Goal: Check status: Check status

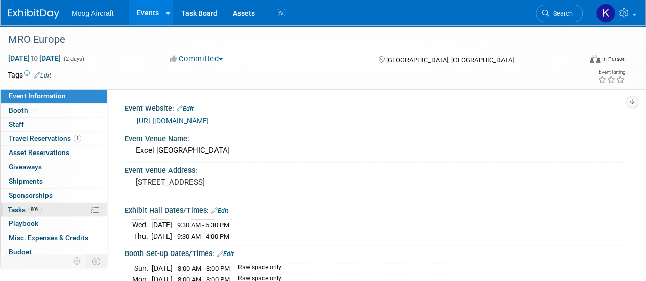
click at [16, 206] on span "Tasks 80%" at bounding box center [25, 210] width 34 height 8
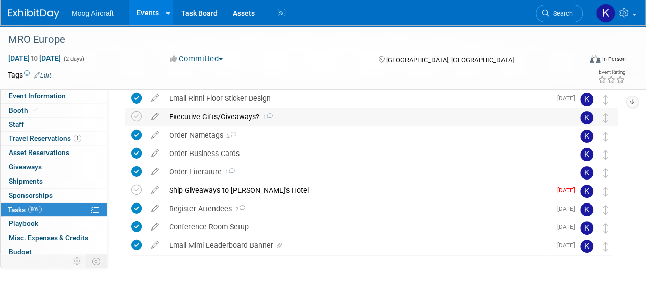
scroll to position [62, 0]
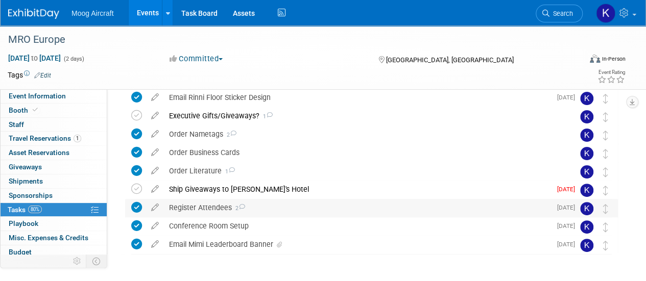
click at [225, 202] on div "Register Attendees 2" at bounding box center [357, 207] width 387 height 17
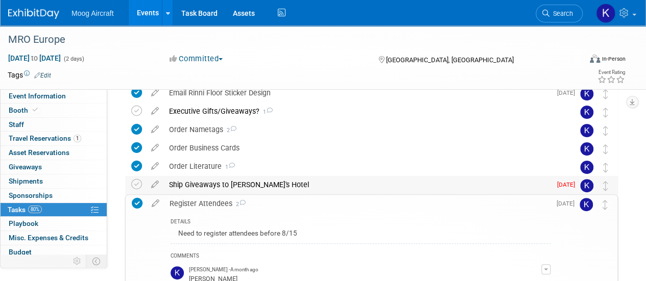
scroll to position [58, 0]
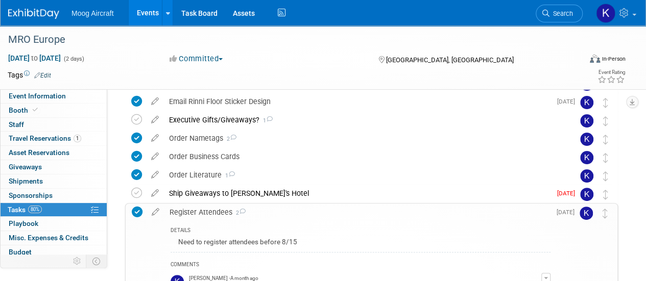
click at [25, 13] on img at bounding box center [33, 14] width 51 height 10
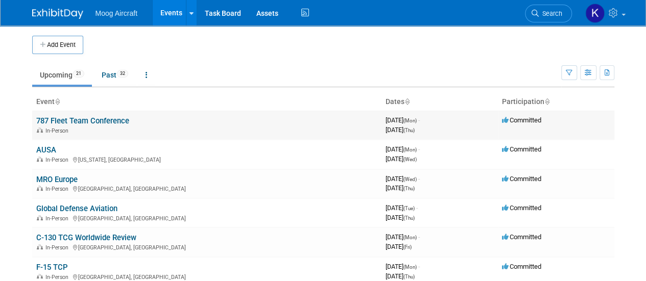
click at [105, 122] on link "787 Fleet Team Conference" at bounding box center [82, 120] width 93 height 9
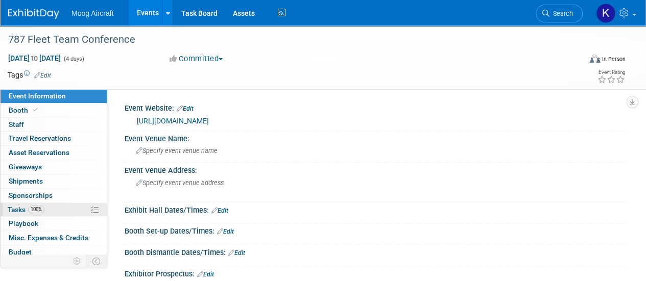
click at [19, 209] on span "Tasks 100%" at bounding box center [26, 210] width 37 height 8
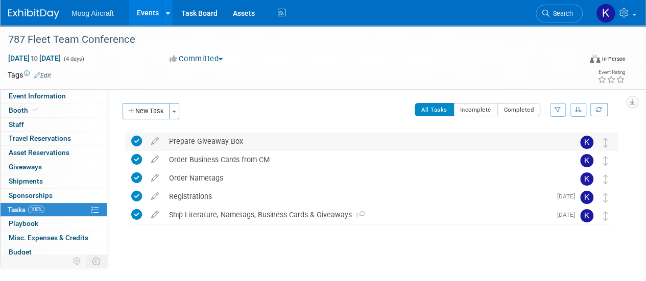
click at [229, 140] on div "Prepare Giveaway Box" at bounding box center [361, 141] width 395 height 17
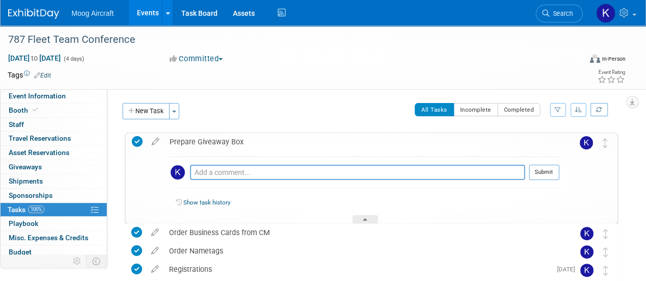
click at [229, 140] on div "Prepare Giveaway Box" at bounding box center [361, 141] width 394 height 17
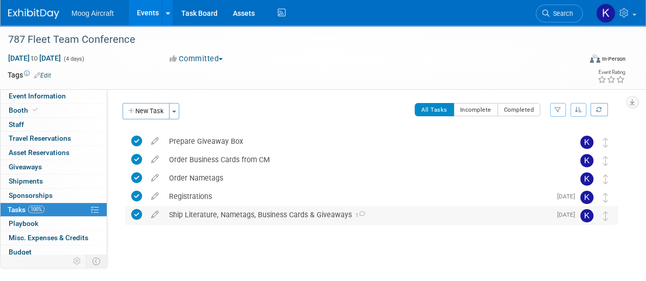
click at [260, 220] on div "Ship Literature, Nametags, Business Cards & Giveaways 1" at bounding box center [357, 214] width 387 height 17
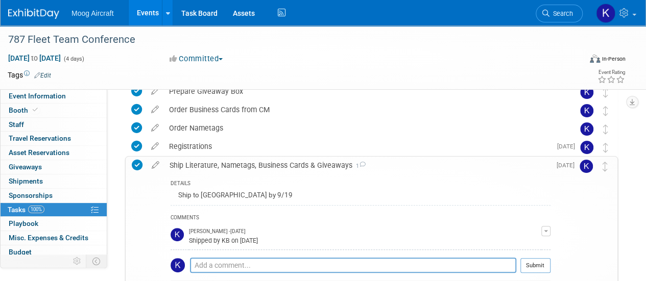
click at [269, 165] on div "Ship Literature, Nametags, Business Cards & Giveaways 1" at bounding box center [357, 165] width 386 height 17
